Goal: Task Accomplishment & Management: Complete application form

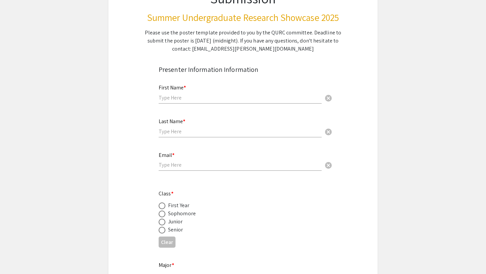
scroll to position [84, 0]
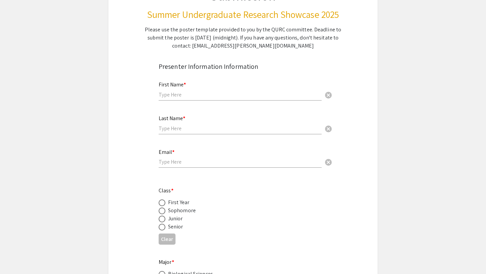
click at [190, 96] on input "text" at bounding box center [240, 94] width 163 height 7
drag, startPoint x: 202, startPoint y: 95, endPoint x: 172, endPoint y: 97, distance: 29.7
click at [172, 97] on input "[PERSON_NAME]" at bounding box center [240, 94] width 163 height 7
type input "[PERSON_NAME]"
click at [185, 131] on input "text" at bounding box center [240, 128] width 163 height 7
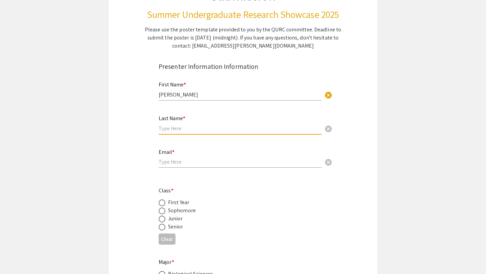
paste input "Kurmangali"
type input "Kurmangali"
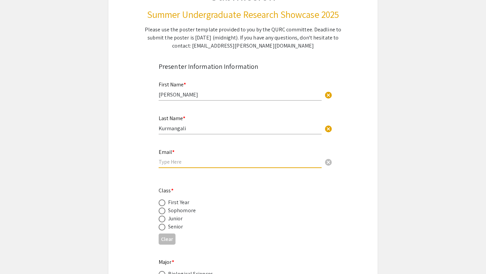
click at [184, 162] on input "email" at bounding box center [240, 161] width 163 height 7
type input "[EMAIL_ADDRESS][PERSON_NAME][DOMAIN_NAME]"
click at [162, 227] on span at bounding box center [162, 227] width 7 height 7
click at [162, 227] on input "radio" at bounding box center [162, 227] width 7 height 7
radio input "true"
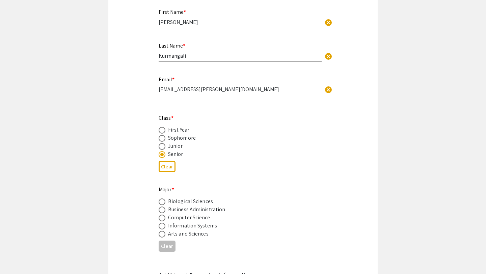
scroll to position [157, 0]
click at [163, 209] on span at bounding box center [162, 209] width 7 height 7
click at [163, 209] on input "radio" at bounding box center [162, 209] width 7 height 7
radio input "true"
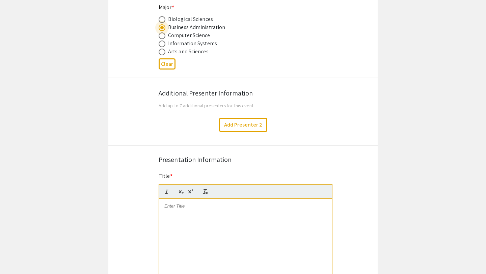
scroll to position [339, 0]
click at [194, 224] on div at bounding box center [245, 249] width 172 height 101
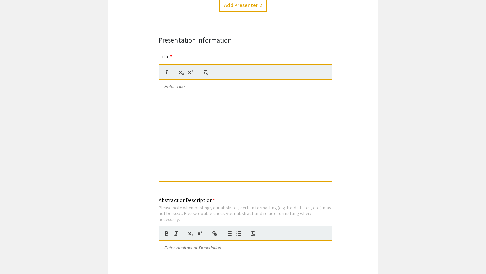
scroll to position [459, 0]
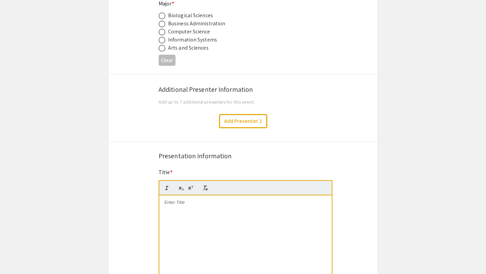
scroll to position [344, 0]
